Goal: Task Accomplishment & Management: Complete application form

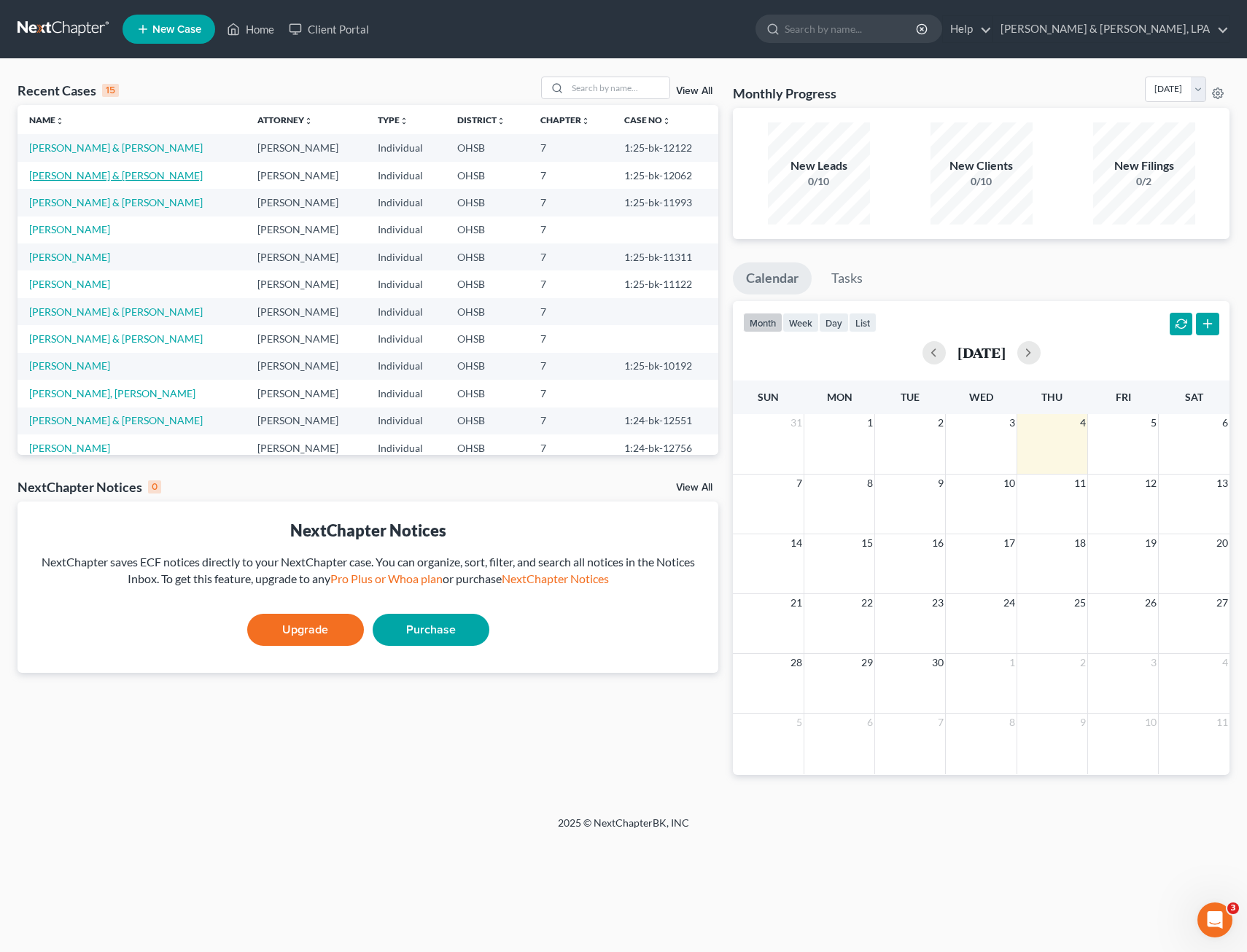
click at [88, 173] on link "[PERSON_NAME] & [PERSON_NAME]" at bounding box center [115, 175] width 173 height 12
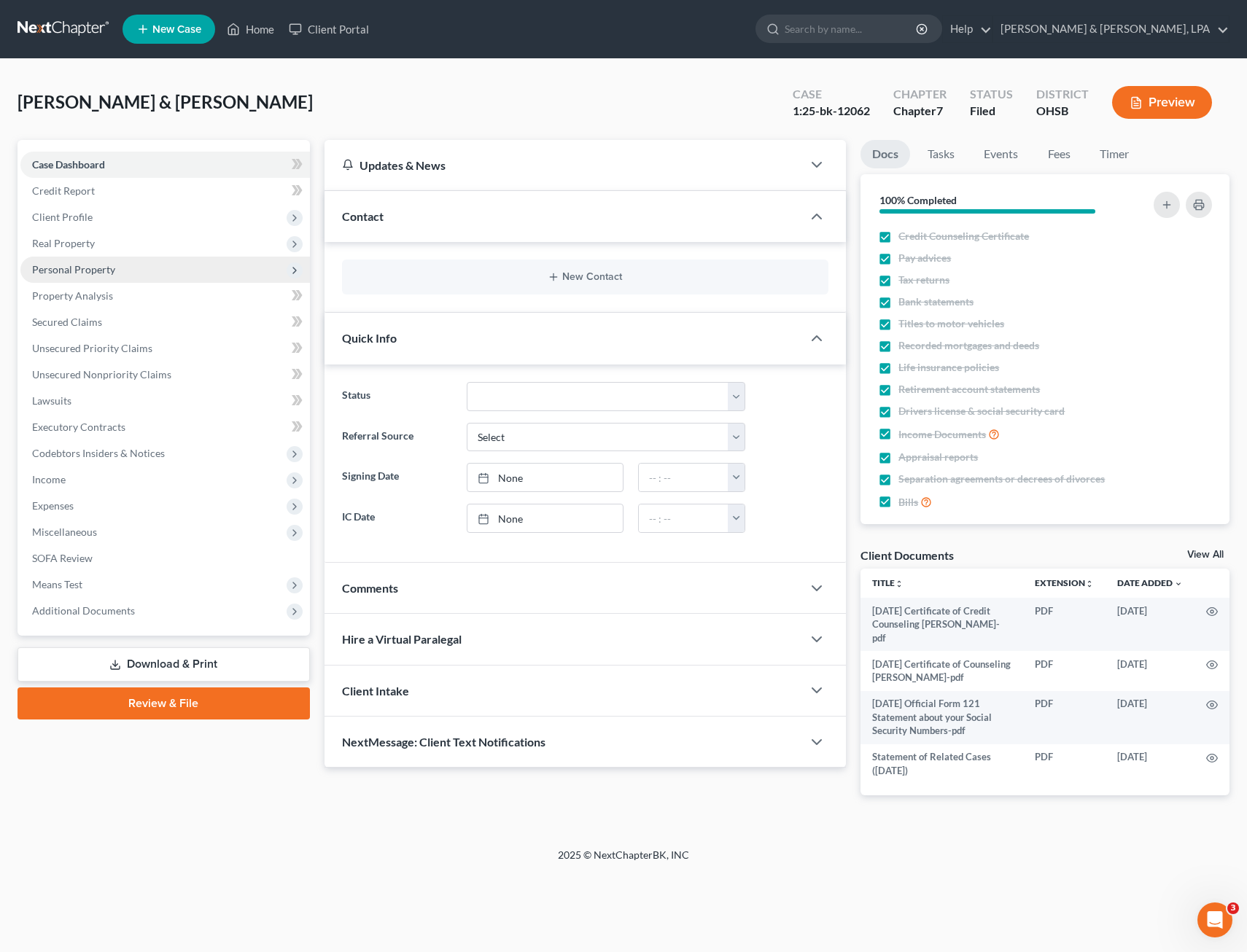
click at [91, 267] on span "Personal Property" at bounding box center [73, 269] width 83 height 12
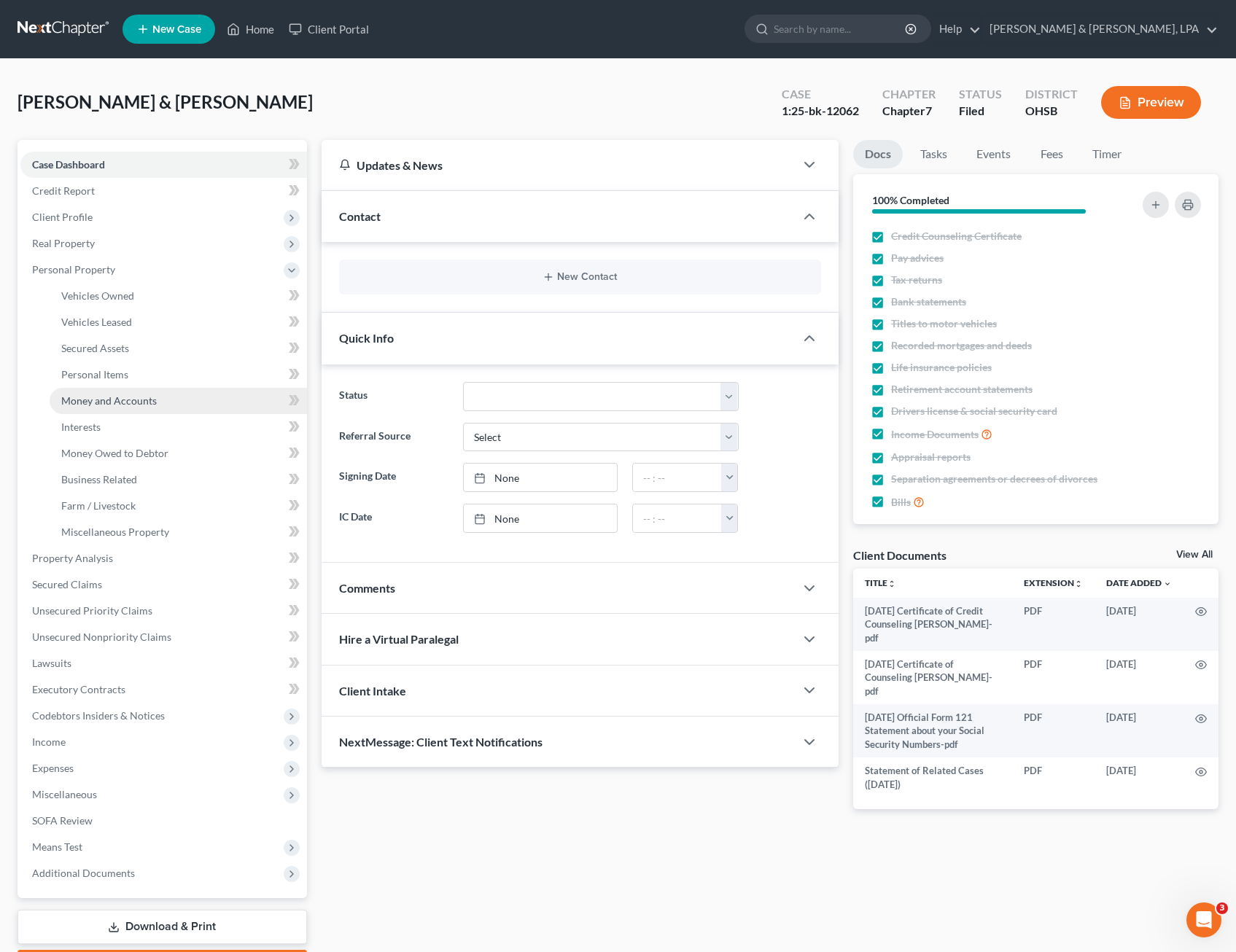
click at [97, 395] on span "Money and Accounts" at bounding box center [109, 401] width 96 height 12
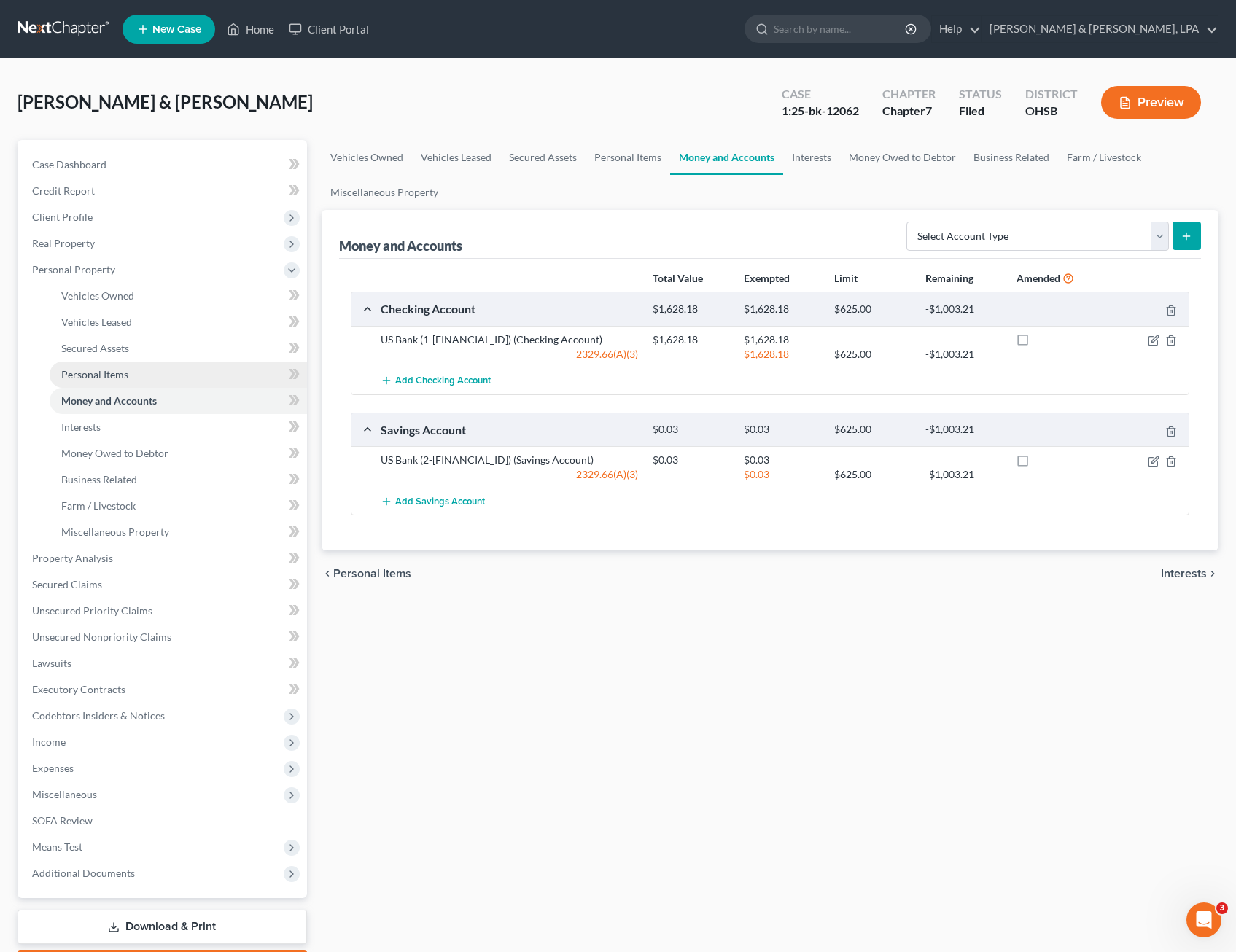
click at [100, 380] on span "Personal Items" at bounding box center [94, 375] width 67 height 12
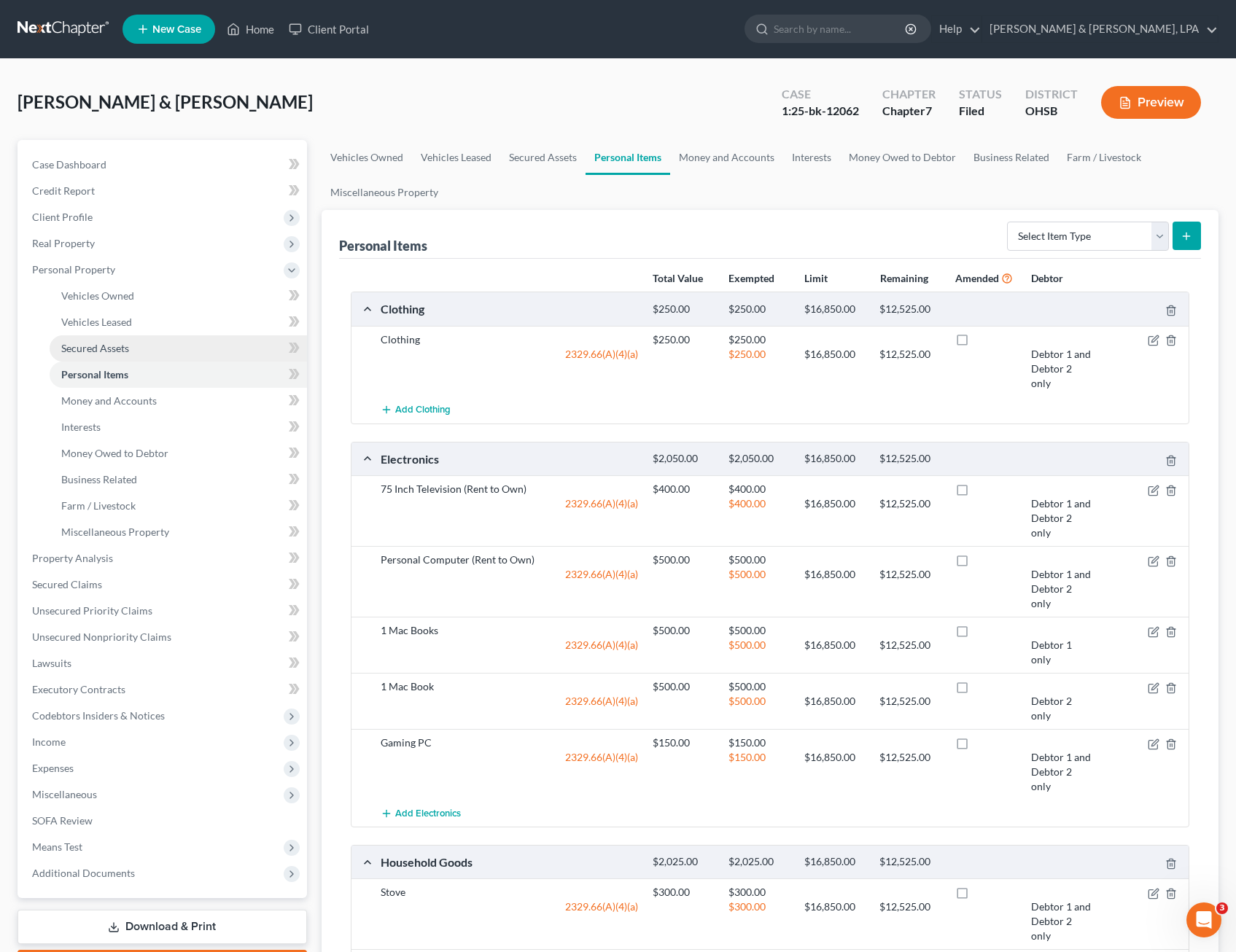
click at [110, 352] on span "Secured Assets" at bounding box center [95, 348] width 68 height 12
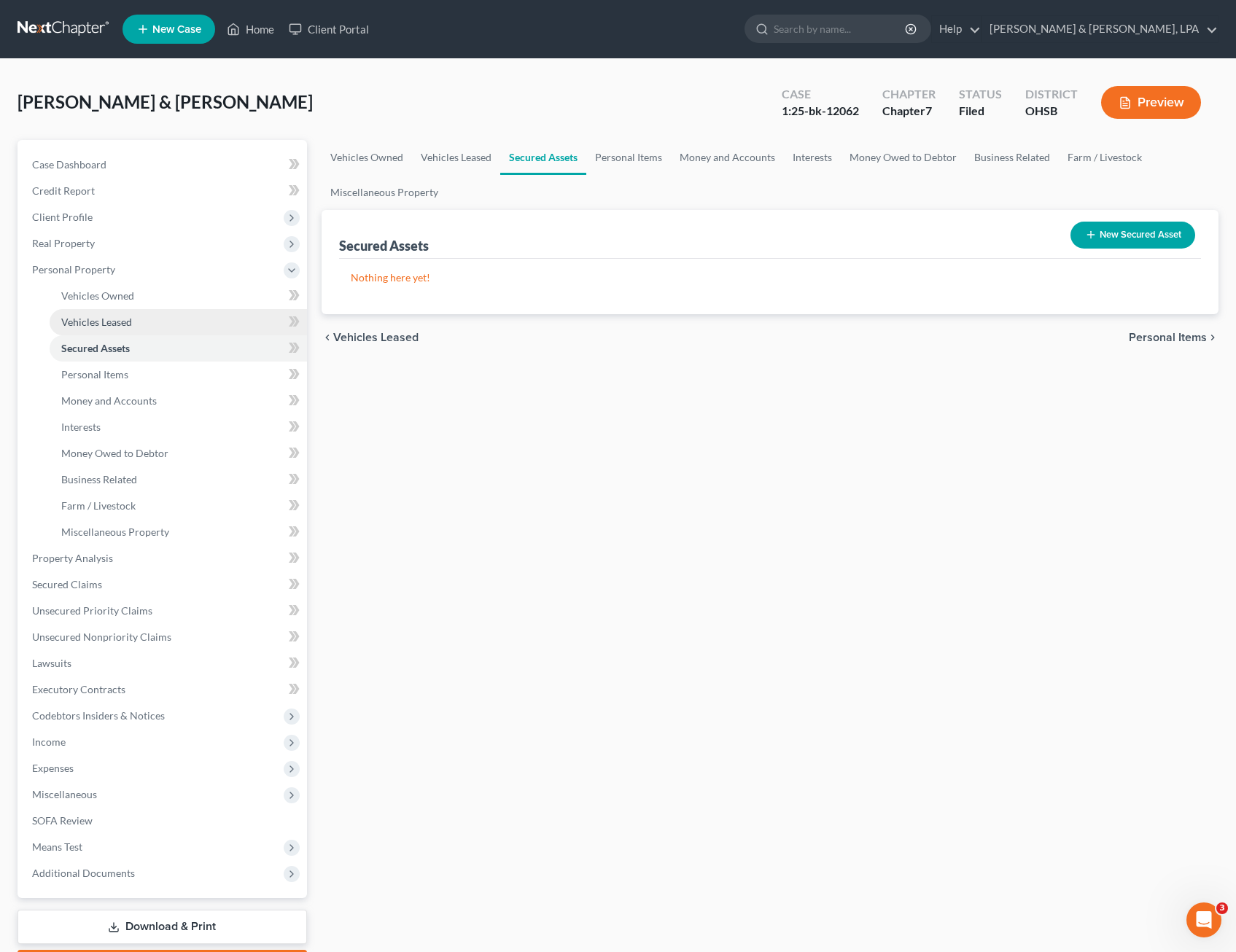
click at [112, 318] on span "Vehicles Leased" at bounding box center [96, 322] width 71 height 12
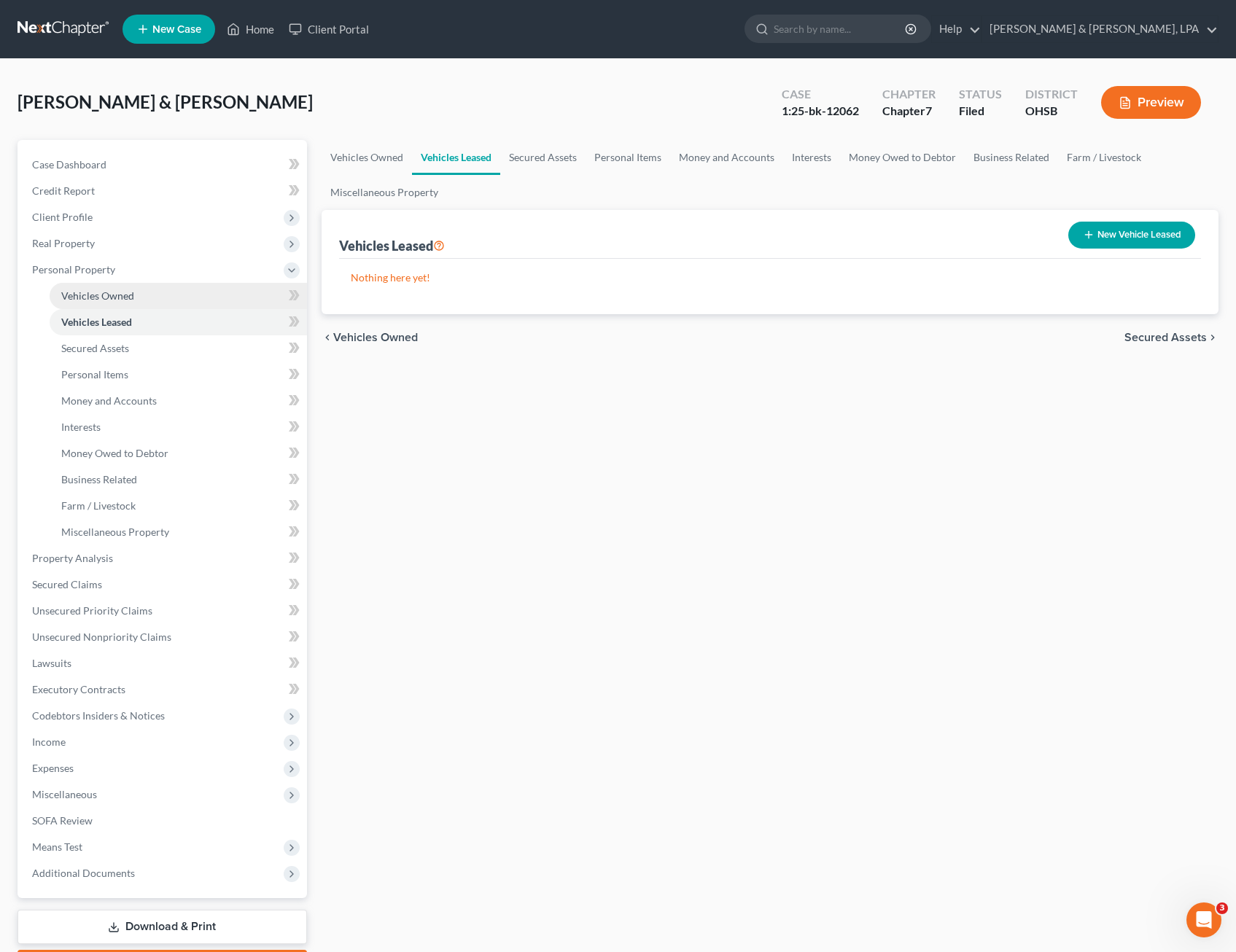
click at [111, 294] on span "Vehicles Owned" at bounding box center [98, 295] width 73 height 12
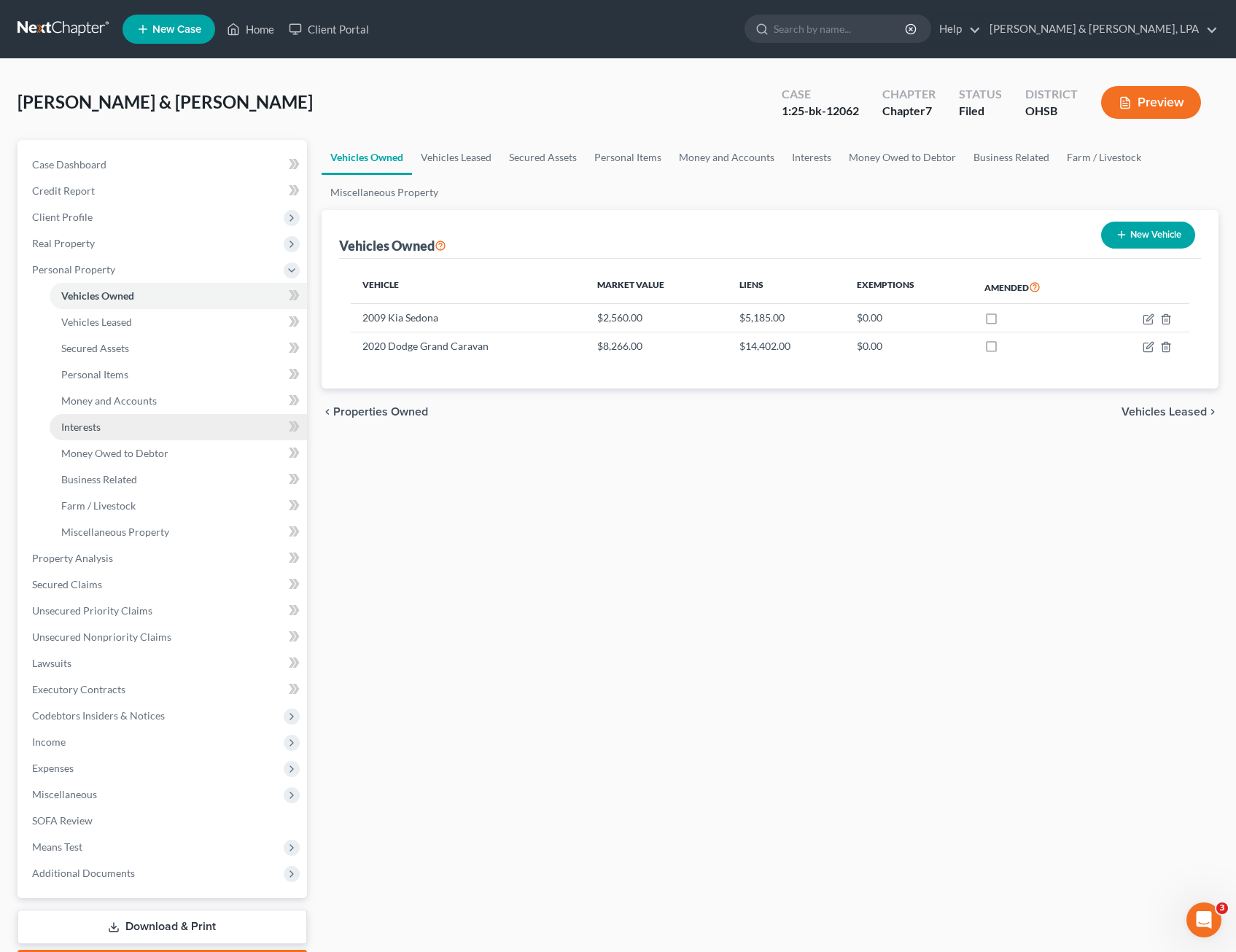
click at [108, 433] on link "Interests" at bounding box center [179, 428] width 258 height 26
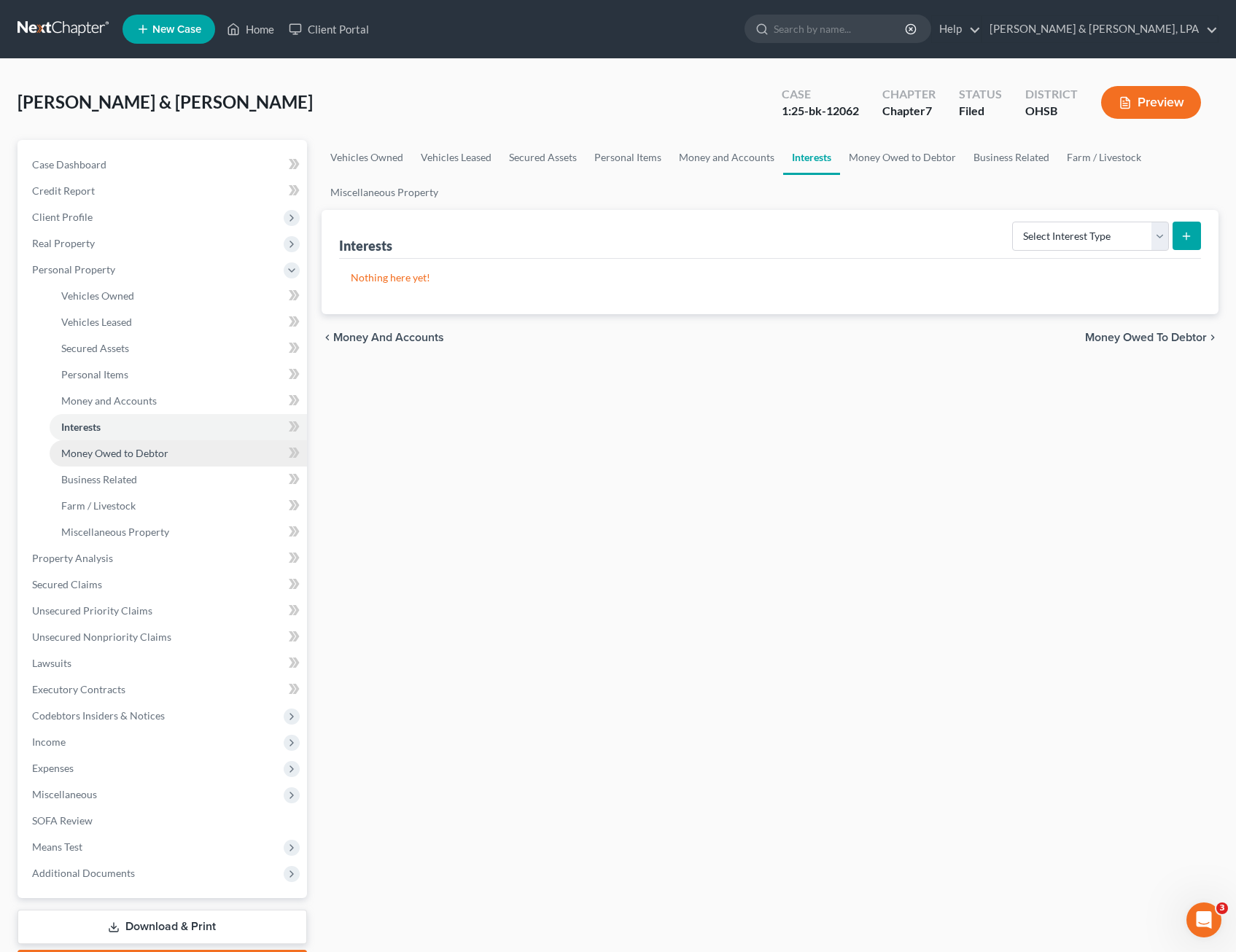
click at [123, 456] on span "Money Owed to Debtor" at bounding box center [114, 453] width 107 height 12
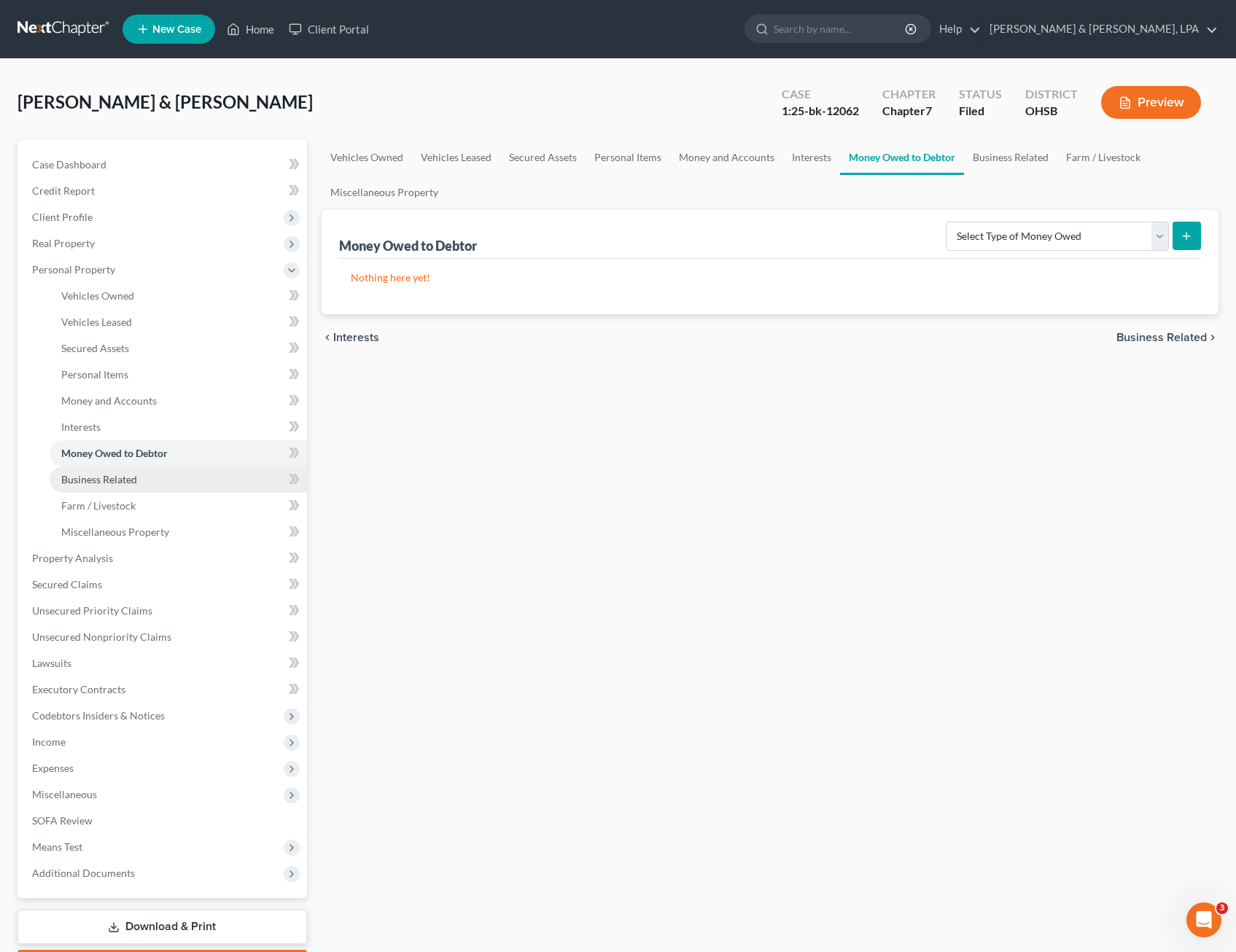
click at [122, 472] on link "Business Related" at bounding box center [179, 480] width 258 height 26
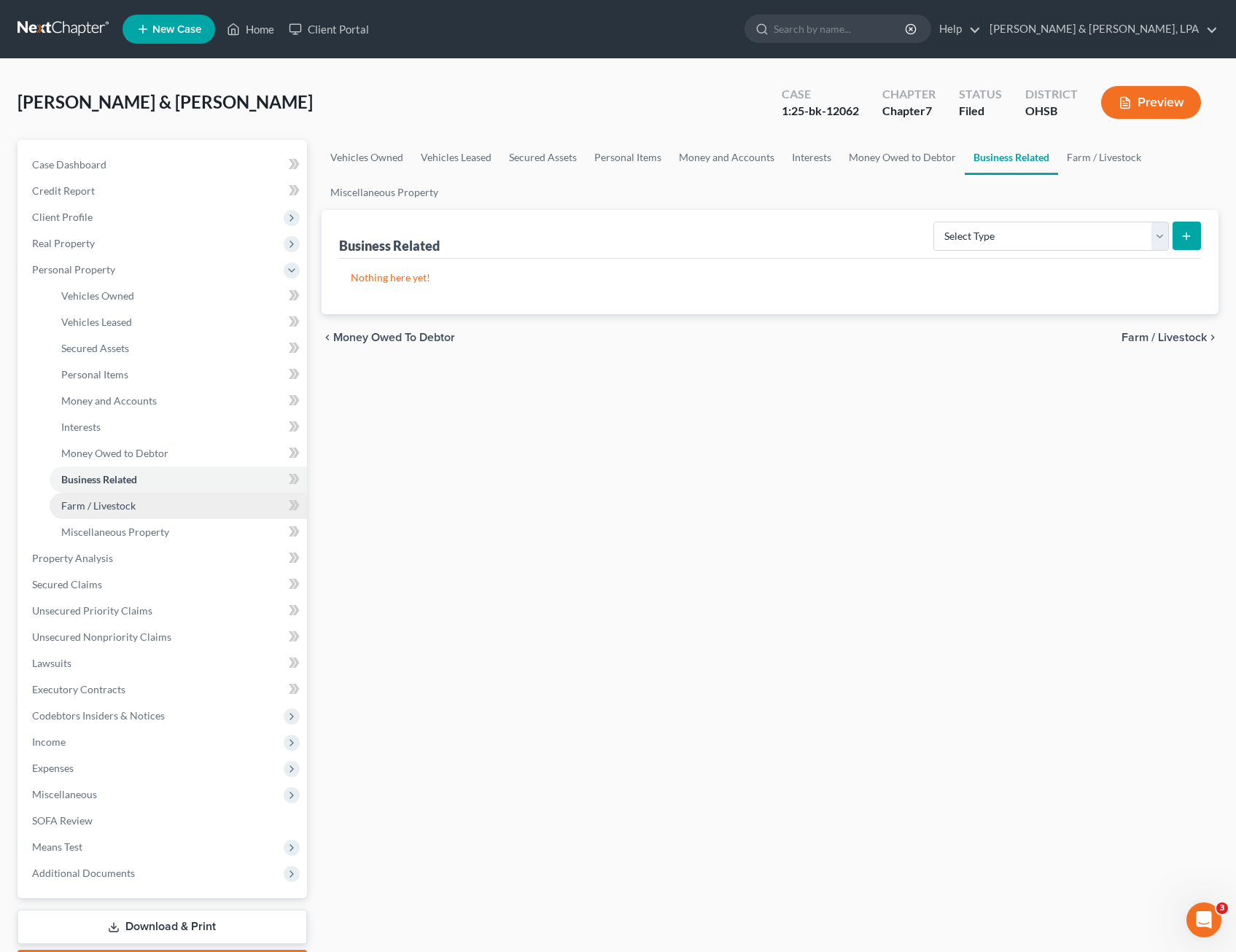
click at [119, 503] on span "Farm / Livestock" at bounding box center [98, 506] width 74 height 12
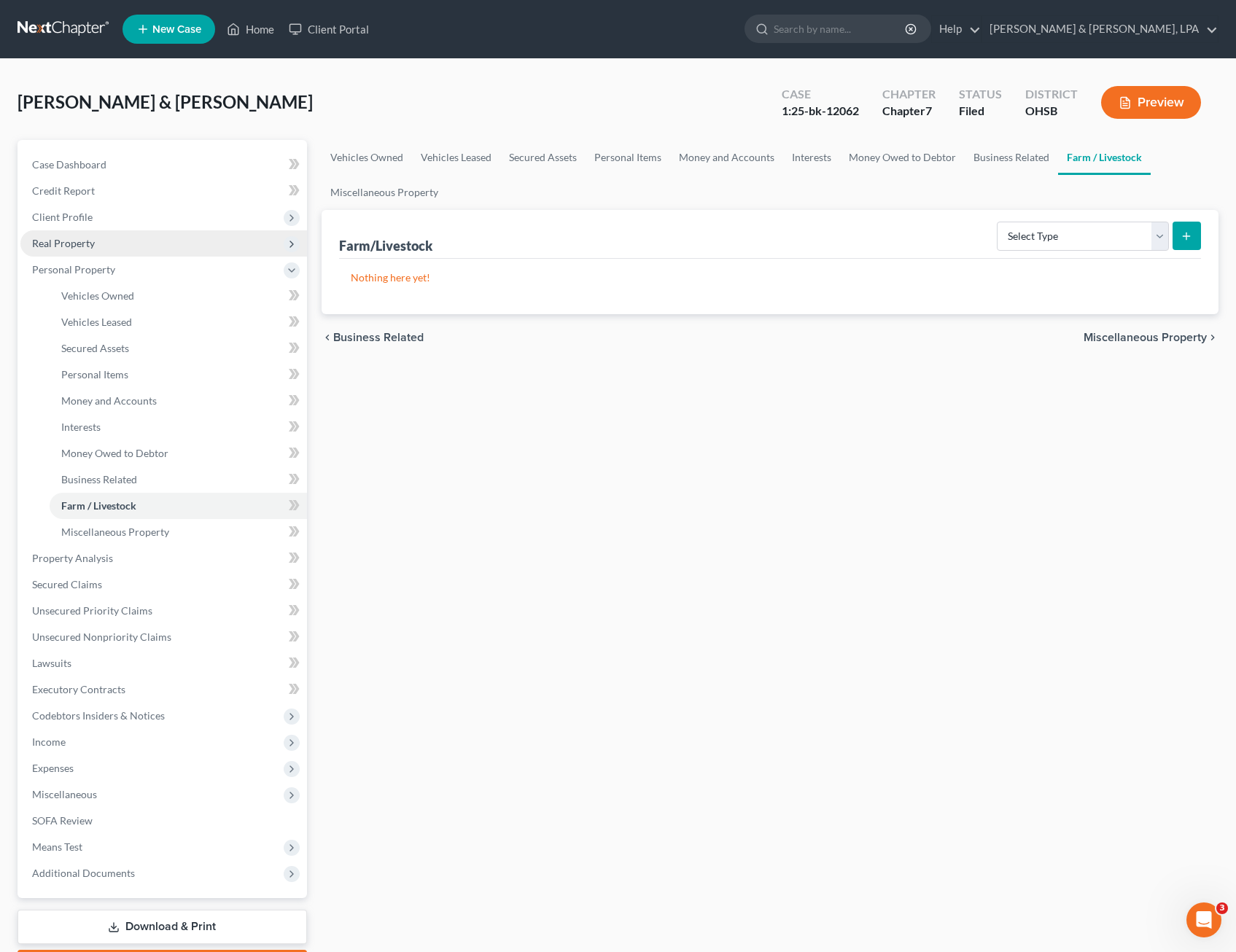
click at [94, 240] on span "Real Property" at bounding box center [163, 244] width 287 height 26
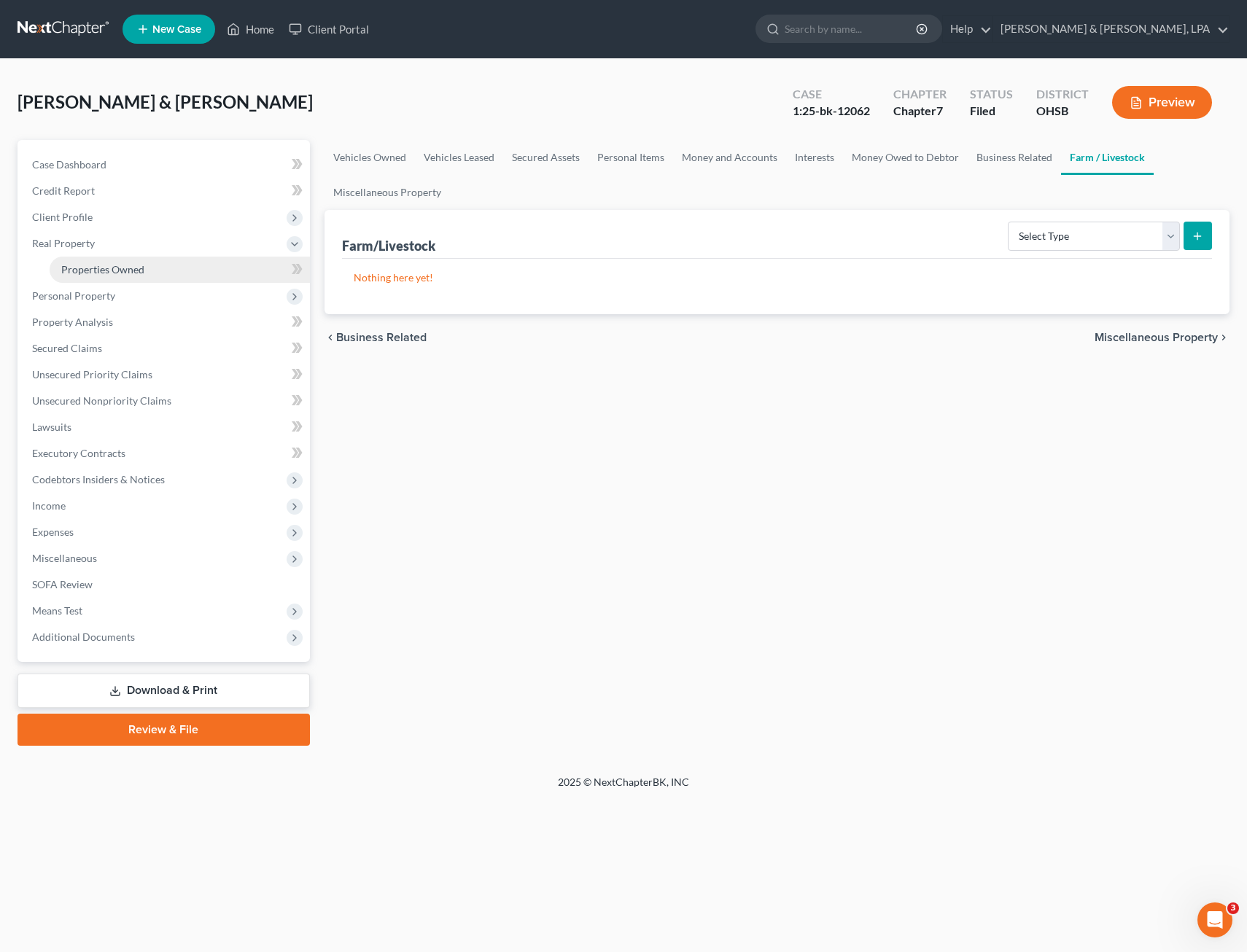
click at [104, 264] on span "Properties Owned" at bounding box center [102, 269] width 83 height 12
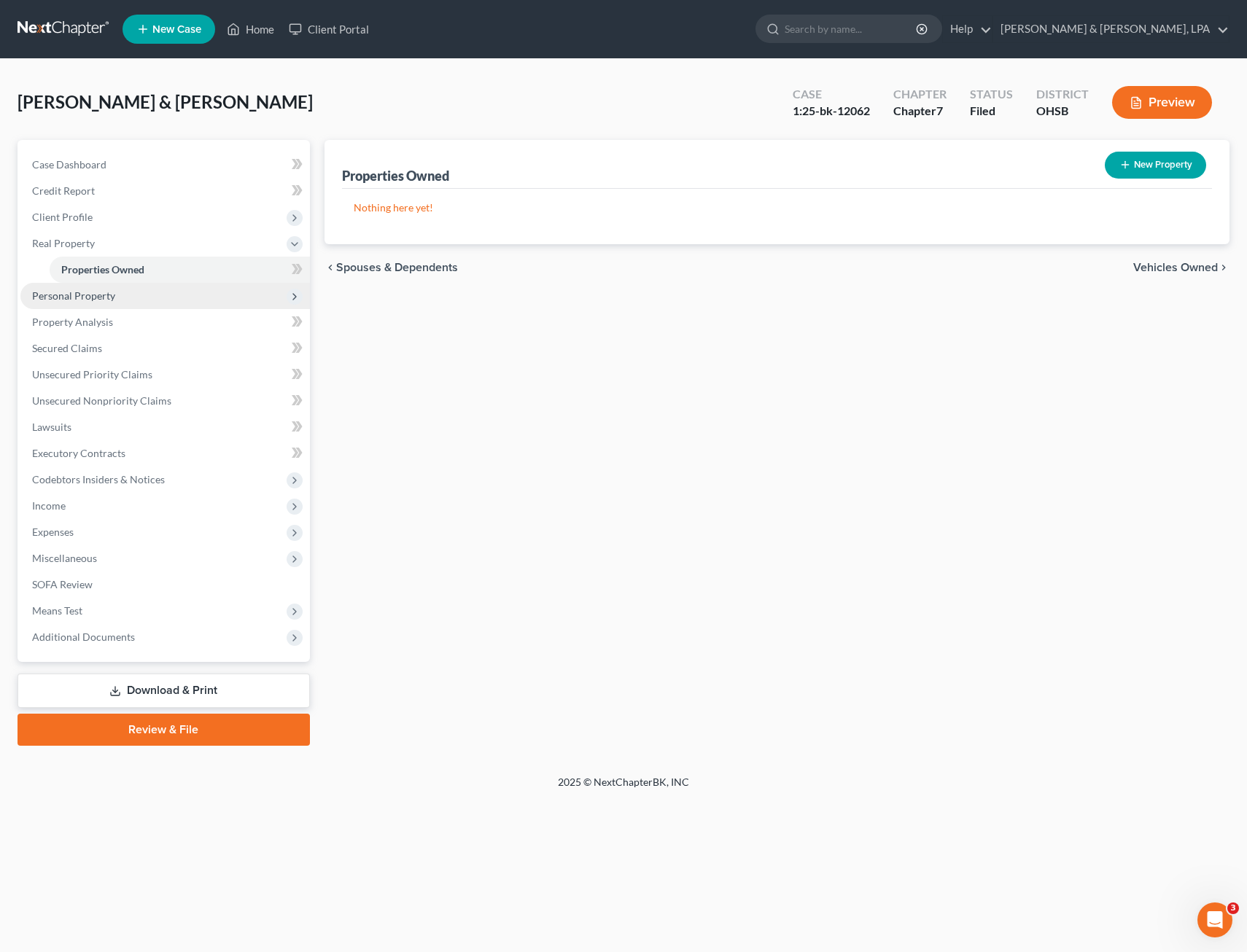
click at [100, 290] on span "Personal Property" at bounding box center [73, 295] width 83 height 12
